Goal: Navigation & Orientation: Understand site structure

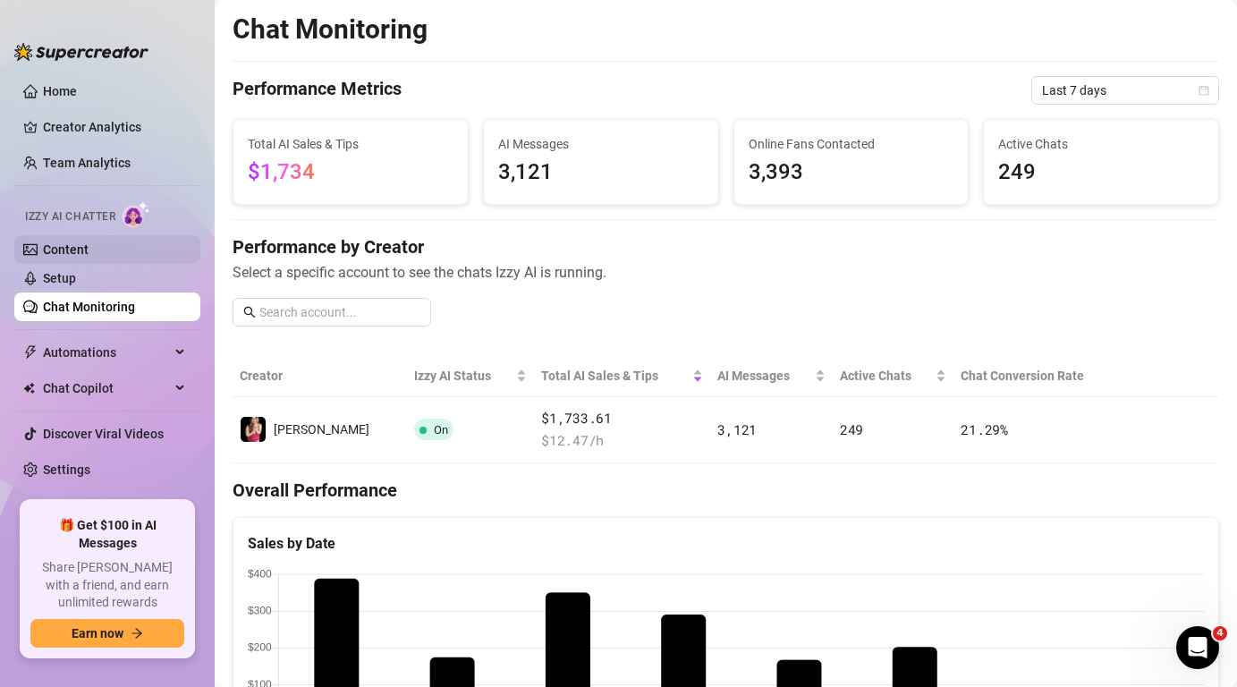
click at [73, 257] on link "Content" at bounding box center [66, 249] width 46 height 14
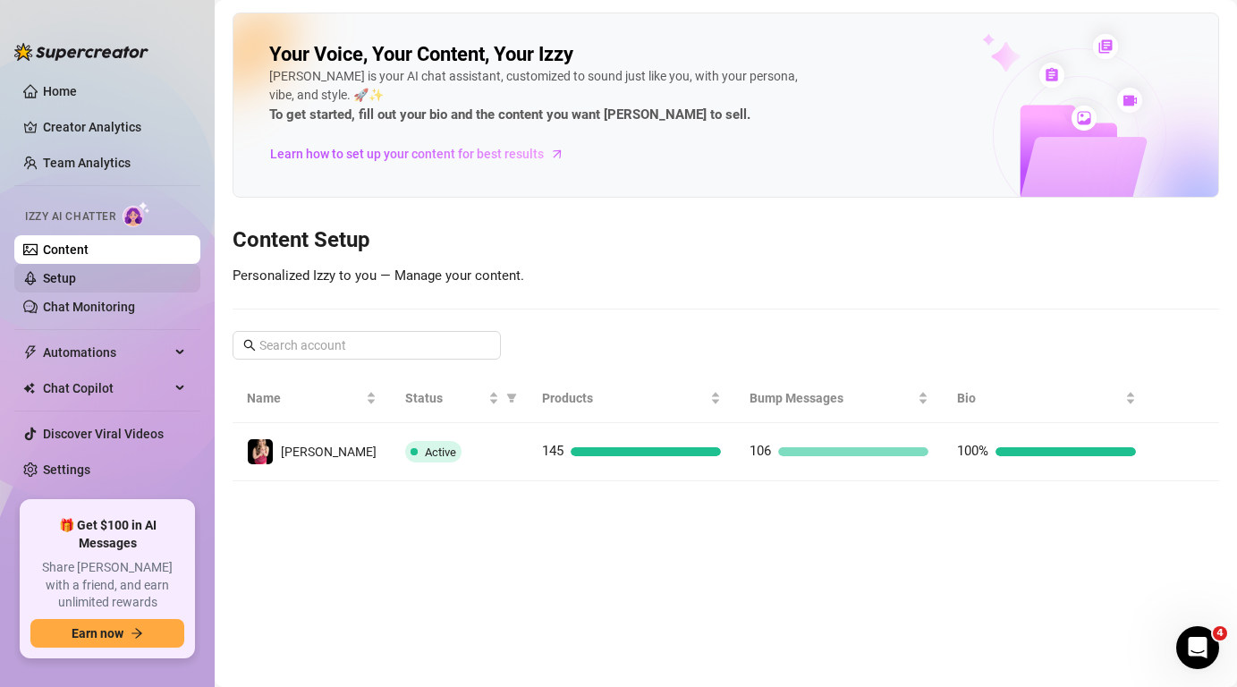
click at [76, 280] on link "Setup" at bounding box center [59, 278] width 33 height 14
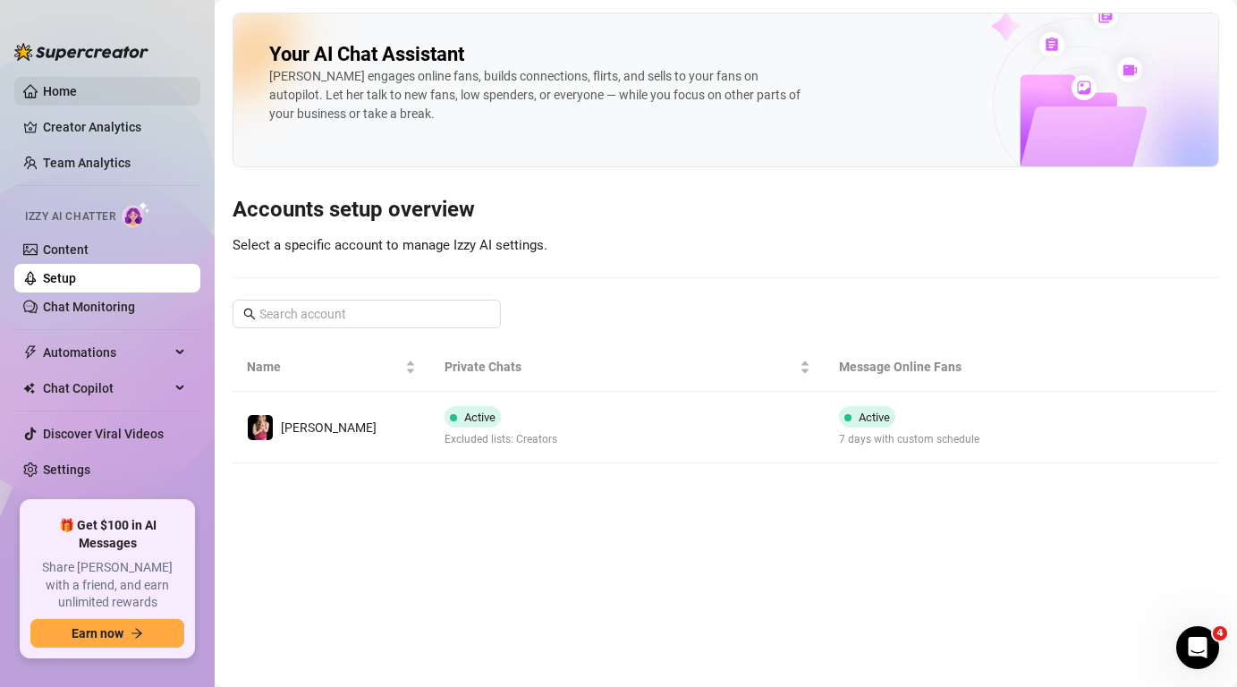
click at [72, 92] on link "Home" at bounding box center [60, 91] width 34 height 14
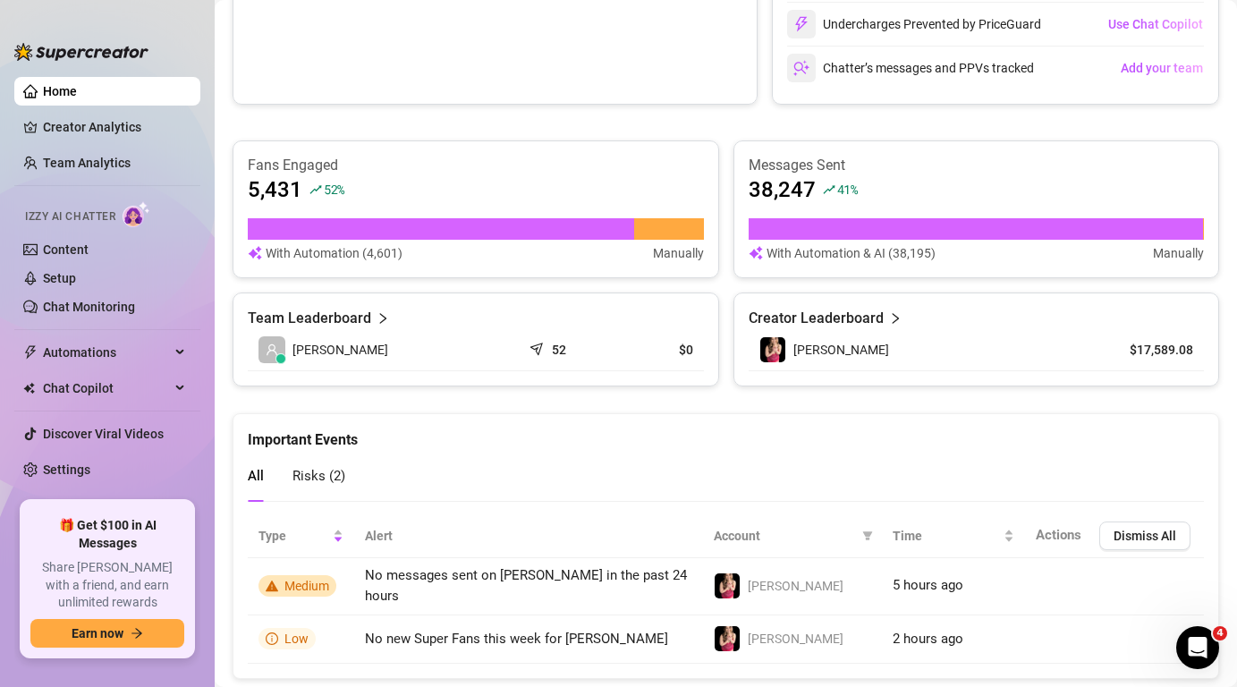
scroll to position [657, 0]
